Goal: Find specific page/section: Find specific page/section

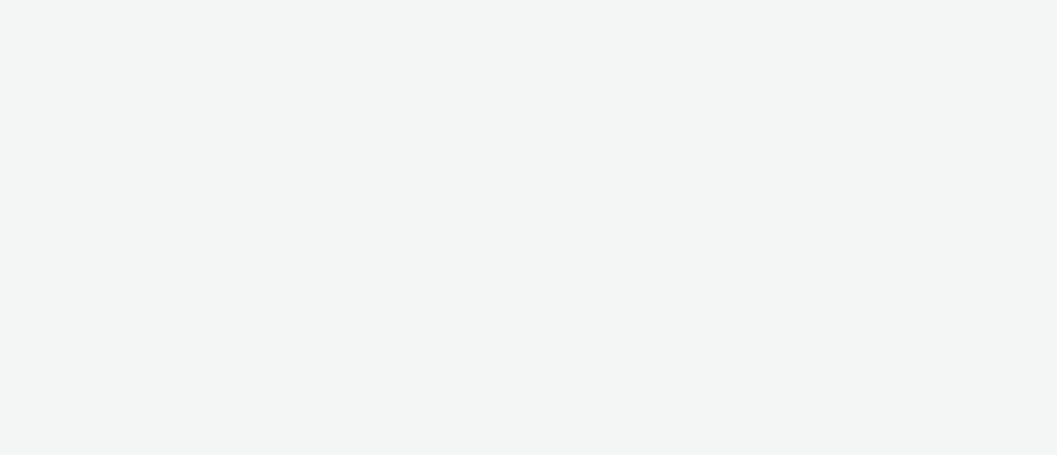
select select "72000950-a0a7-427d-a4e5-c6bc812fbb51"
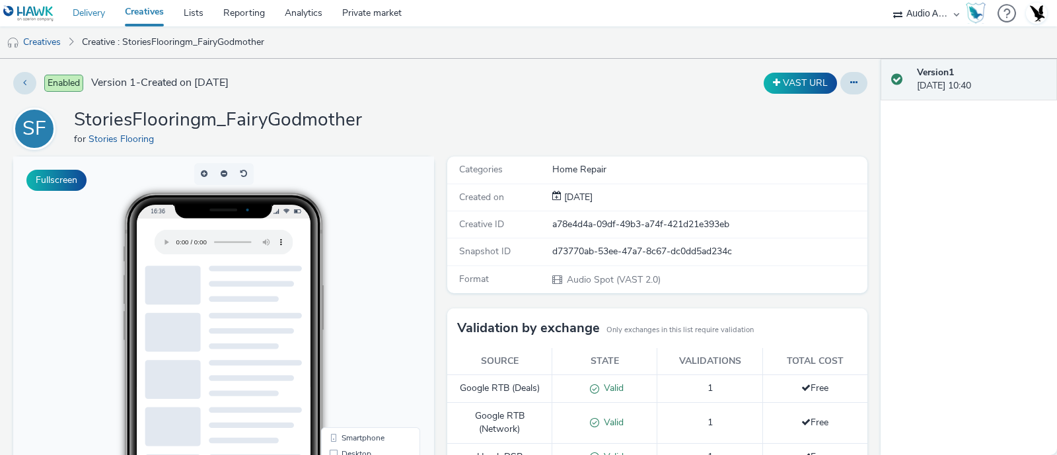
click at [91, 11] on link "Delivery" at bounding box center [89, 13] width 52 height 26
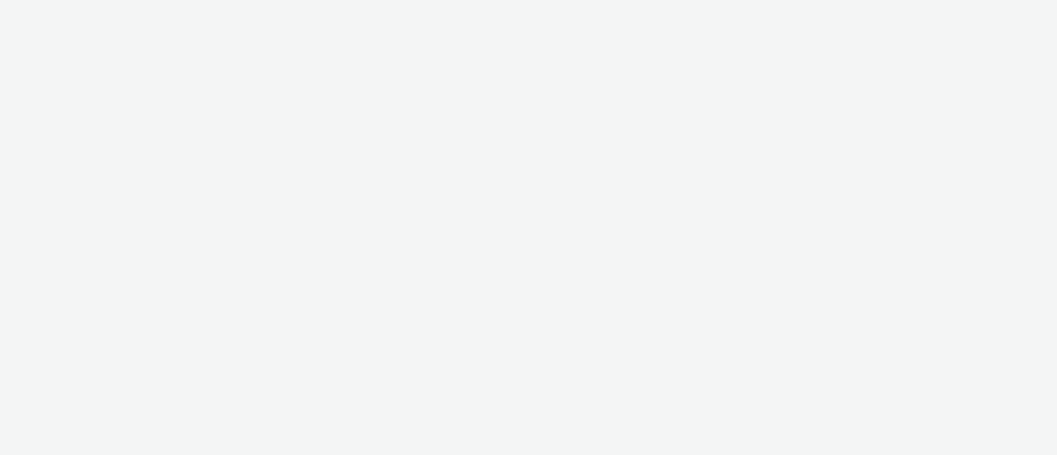
select select "72000950-a0a7-427d-a4e5-c6bc812fbb51"
